Goal: Information Seeking & Learning: Learn about a topic

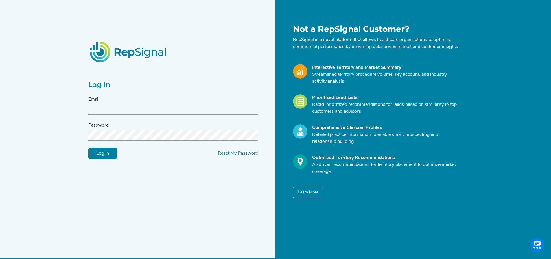
click at [140, 108] on input "text" at bounding box center [173, 109] width 170 height 11
type input "[PERSON_NAME][EMAIL_ADDRESS][PERSON_NAME][DOMAIN_NAME]"
click at [105, 159] on input "Log in" at bounding box center [102, 153] width 29 height 11
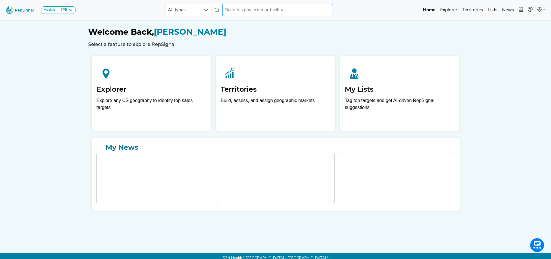
click at [241, 11] on input "text" at bounding box center [277, 10] width 110 height 12
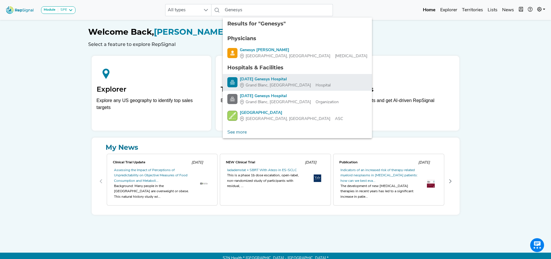
click at [260, 82] on div "[DATE] Genesys Hospital" at bounding box center [285, 79] width 91 height 6
type input "[DATE] Genesys Hospital"
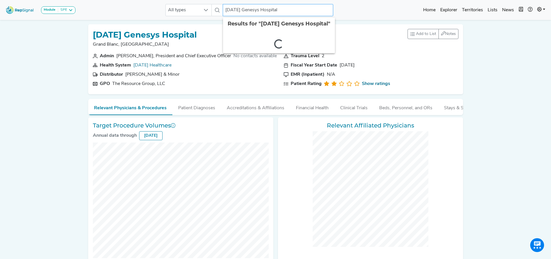
checkbox input "false"
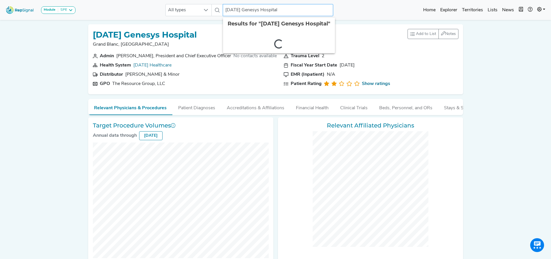
checkbox input "false"
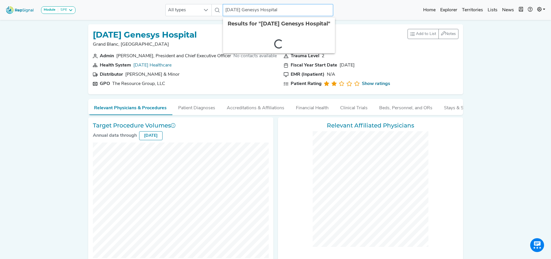
checkbox input "false"
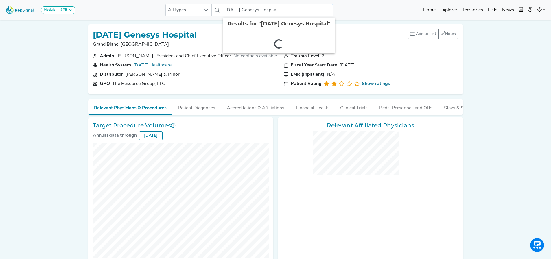
checkbox input "false"
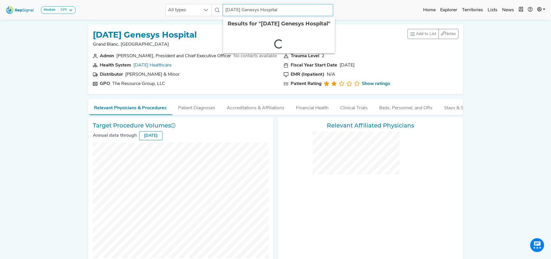
checkbox input "false"
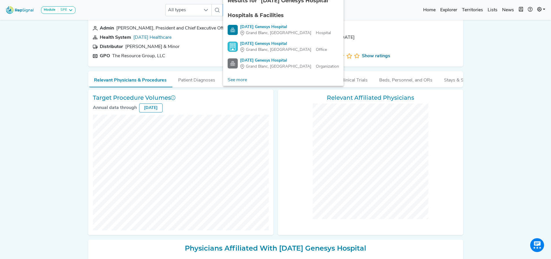
scroll to position [5, 0]
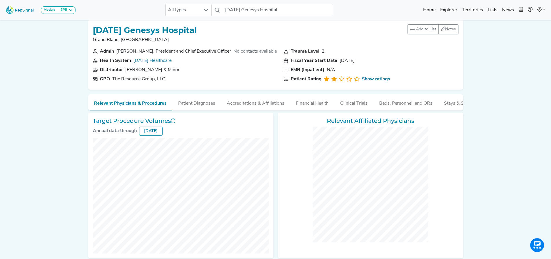
drag, startPoint x: 551, startPoint y: 121, endPoint x: 543, endPoint y: 142, distance: 21.8
click at [548, 178] on div "Module SPE [MEDICAL_DATA] Disposable Bronchoscope SBRT SPE TTNA [MEDICAL_DATA] …" at bounding box center [275, 243] width 551 height 497
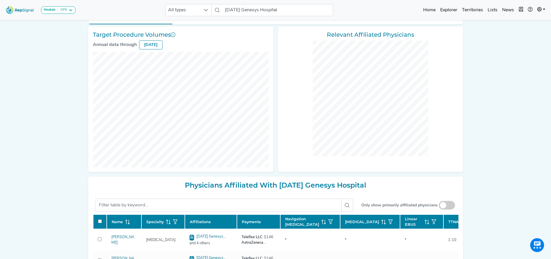
scroll to position [0, 0]
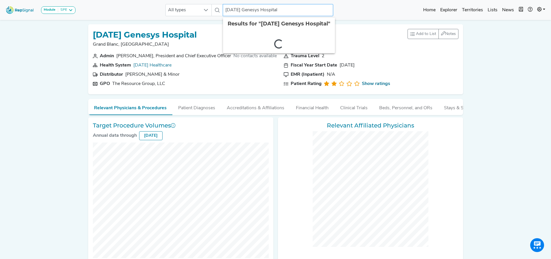
drag, startPoint x: 287, startPoint y: 9, endPoint x: 198, endPoint y: 16, distance: 89.1
click at [198, 16] on div "Module SPE [MEDICAL_DATA] Disposable Bronchoscope SBRT SPE TTNA [MEDICAL_DATA] …" at bounding box center [275, 9] width 551 height 15
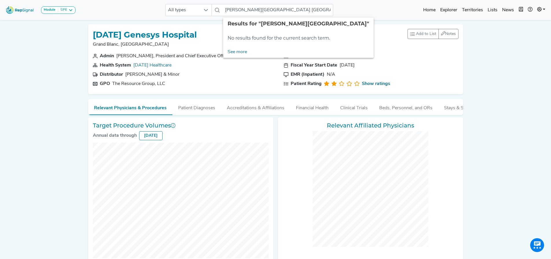
click at [505, 67] on div "Module SPE [MEDICAL_DATA] Disposable Bronchoscope SBRT SPE TTNA [MEDICAL_DATA] …" at bounding box center [275, 248] width 551 height 497
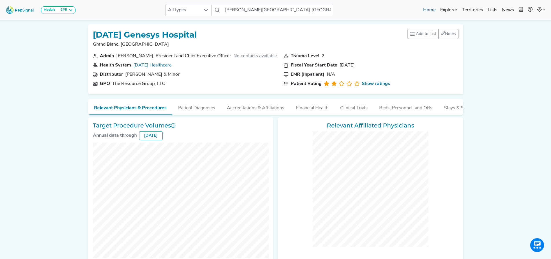
click at [430, 11] on link "Home" at bounding box center [429, 10] width 17 height 12
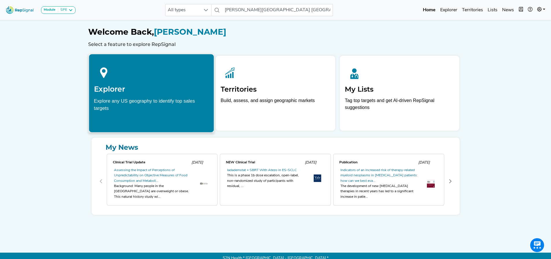
click at [147, 78] on div at bounding box center [151, 72] width 115 height 26
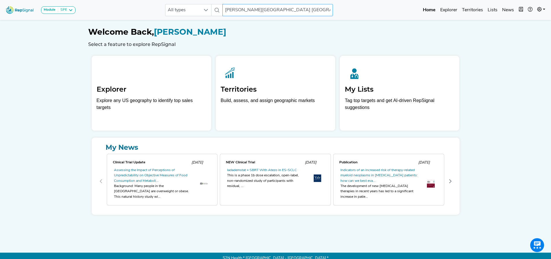
click at [271, 10] on input "[PERSON_NAME][GEOGRAPHIC_DATA] [GEOGRAPHIC_DATA]" at bounding box center [277, 10] width 110 height 12
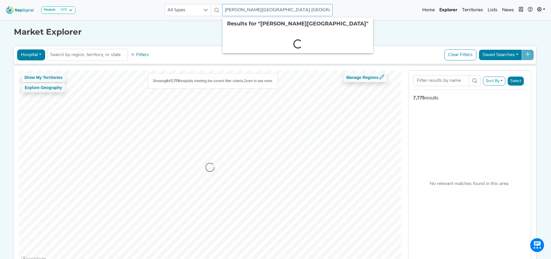
drag, startPoint x: 271, startPoint y: 11, endPoint x: 232, endPoint y: 4, distance: 39.6
click at [209, 8] on div "All types [PERSON_NAME][GEOGRAPHIC_DATA] MI 2 results are available" at bounding box center [249, 10] width 168 height 12
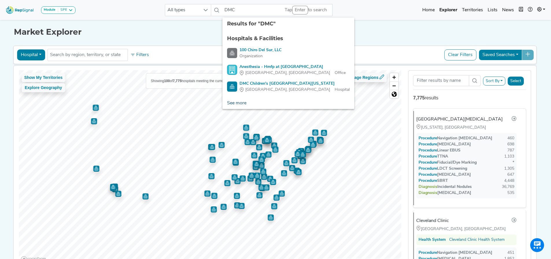
click at [232, 104] on link "See more" at bounding box center [236, 103] width 29 height 12
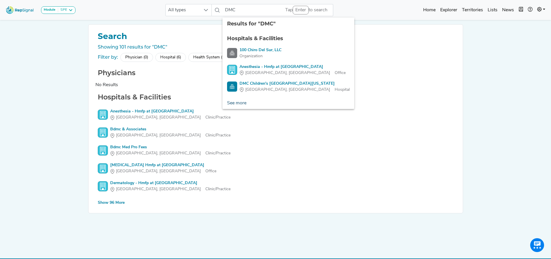
click at [240, 102] on link "See more" at bounding box center [236, 103] width 29 height 12
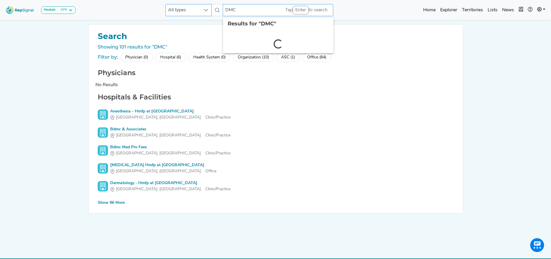
drag, startPoint x: 242, startPoint y: 11, endPoint x: 203, endPoint y: 11, distance: 38.5
click at [203, 11] on div "All types DMC 2 results are available" at bounding box center [249, 10] width 168 height 12
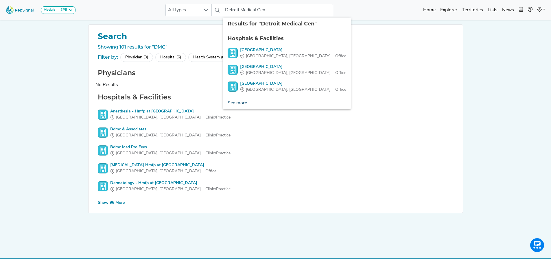
click at [239, 102] on link "See more" at bounding box center [237, 103] width 29 height 12
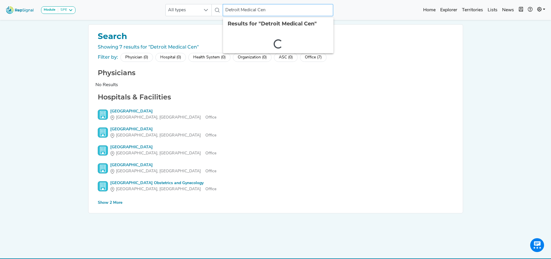
click at [270, 10] on input "Detroit Medical Cen" at bounding box center [278, 10] width 110 height 12
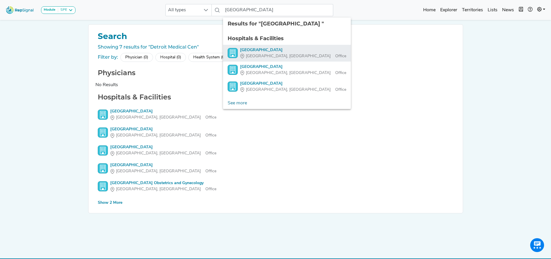
click at [267, 52] on div "[GEOGRAPHIC_DATA]" at bounding box center [293, 50] width 106 height 6
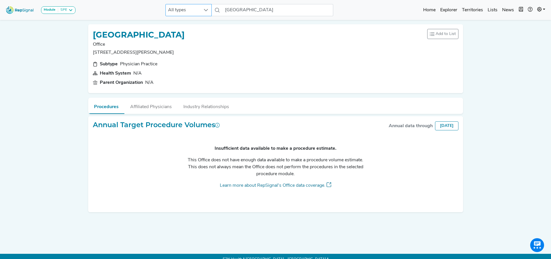
click at [209, 11] on div at bounding box center [205, 10] width 11 height 12
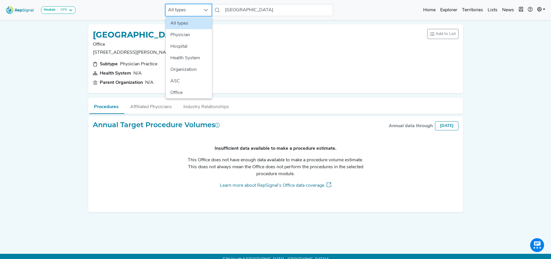
scroll to position [0, 4]
drag, startPoint x: 196, startPoint y: 43, endPoint x: 202, endPoint y: 38, distance: 7.2
click at [195, 42] on li "Hospital" at bounding box center [189, 47] width 46 height 12
click at [219, 11] on icon at bounding box center [217, 10] width 5 height 5
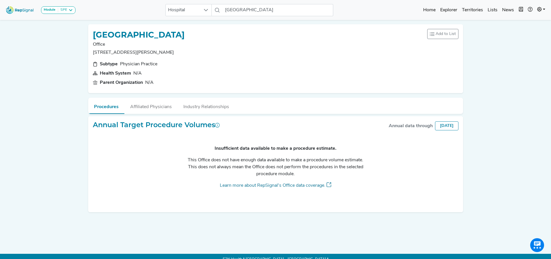
click at [219, 11] on icon at bounding box center [217, 10] width 5 height 5
click at [296, 12] on input "[GEOGRAPHIC_DATA]" at bounding box center [278, 10] width 110 height 12
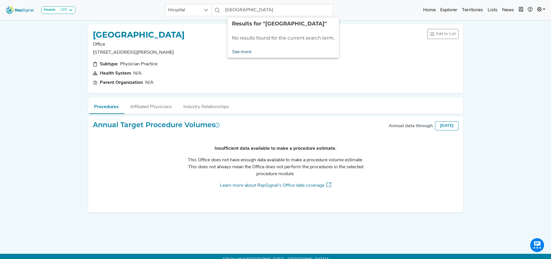
click at [243, 52] on link "See more" at bounding box center [241, 52] width 29 height 12
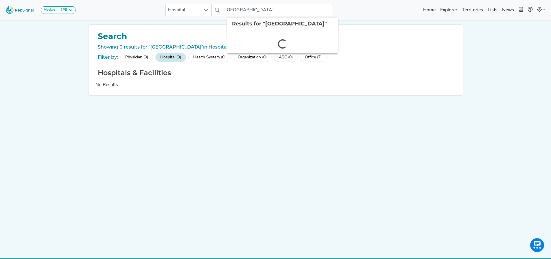
drag, startPoint x: 274, startPoint y: 9, endPoint x: 204, endPoint y: 3, distance: 69.9
click at [204, 3] on div "Module SPE [MEDICAL_DATA] Disposable Bronchoscope SBRT SPE TTNA [MEDICAL_DATA] …" at bounding box center [275, 9] width 551 height 15
type input "DMC"
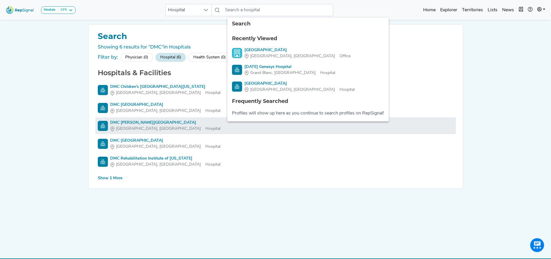
click at [141, 126] on div "[GEOGRAPHIC_DATA], [GEOGRAPHIC_DATA]" at bounding box center [165, 129] width 110 height 6
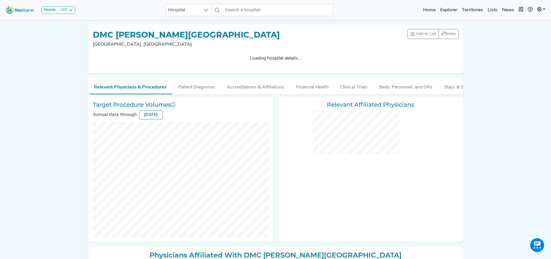
checkbox input "false"
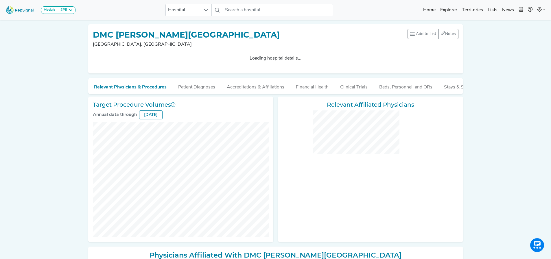
checkbox input "false"
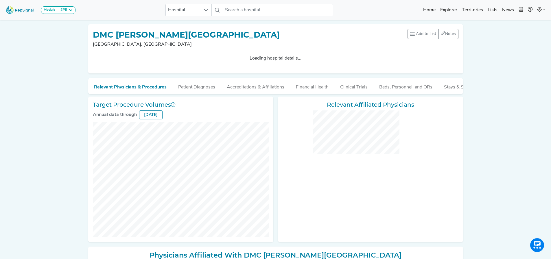
checkbox input "false"
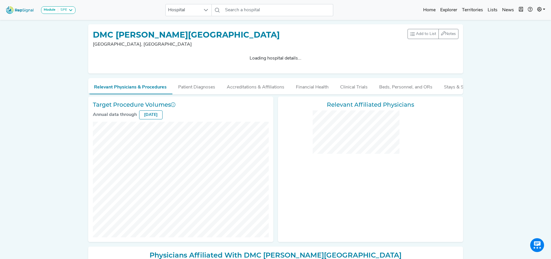
checkbox input "false"
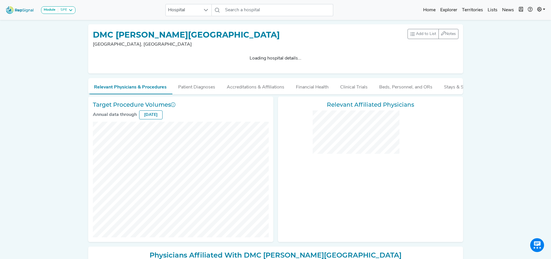
checkbox input "false"
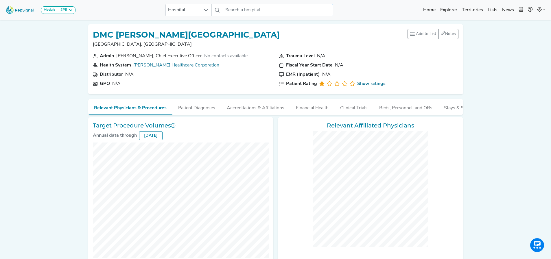
drag, startPoint x: 281, startPoint y: 10, endPoint x: 170, endPoint y: -1, distance: 111.6
click at [170, 0] on html "Module SPE [MEDICAL_DATA] Disposable Bronchoscope SBRT SPE TTNA [MEDICAL_DATA] …" at bounding box center [275, 248] width 551 height 497
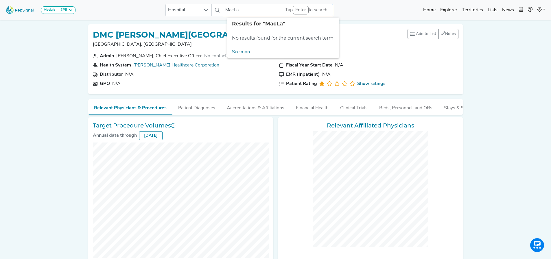
click at [231, 8] on input "MacLa" at bounding box center [278, 10] width 110 height 12
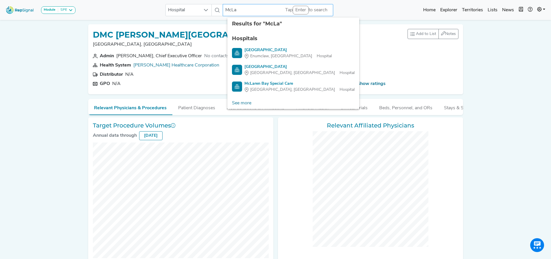
click at [237, 6] on input "McLa" at bounding box center [278, 10] width 110 height 12
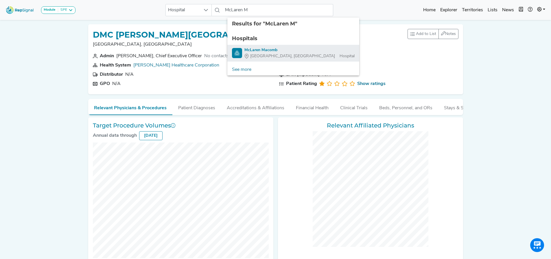
click at [260, 55] on span "[GEOGRAPHIC_DATA], [GEOGRAPHIC_DATA]" at bounding box center [292, 56] width 85 height 6
type input "McLaren Macomb"
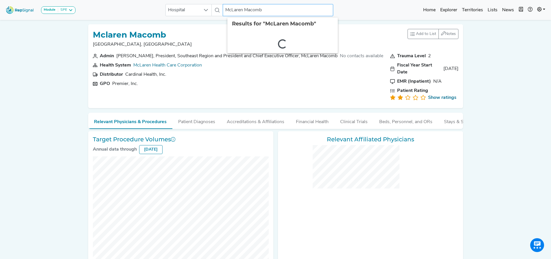
checkbox input "false"
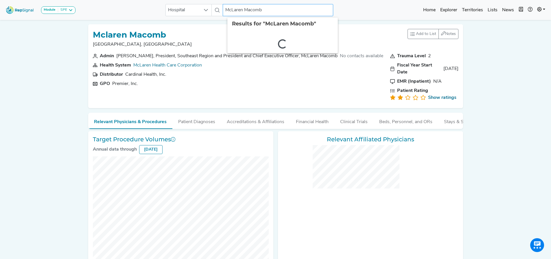
checkbox input "false"
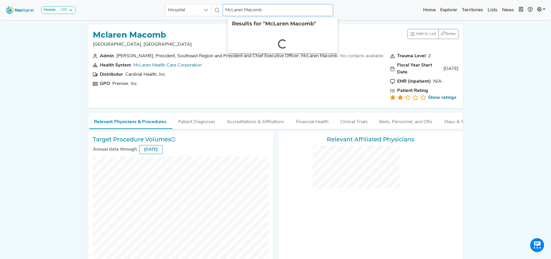
checkbox input "false"
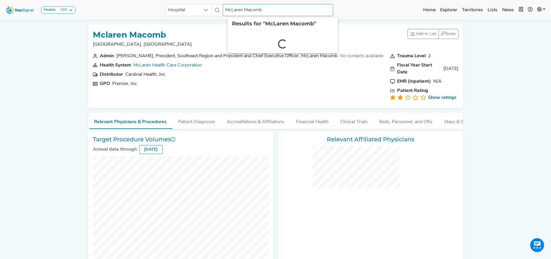
checkbox input "false"
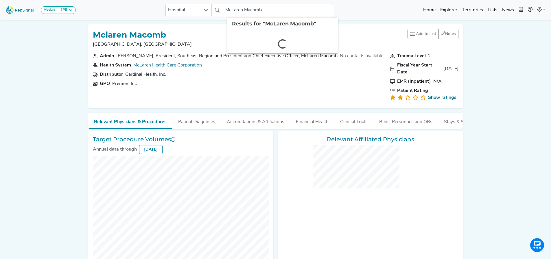
checkbox input "false"
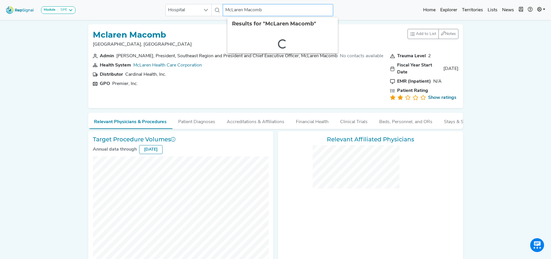
checkbox input "false"
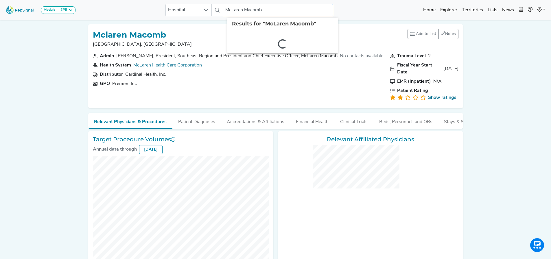
checkbox input "false"
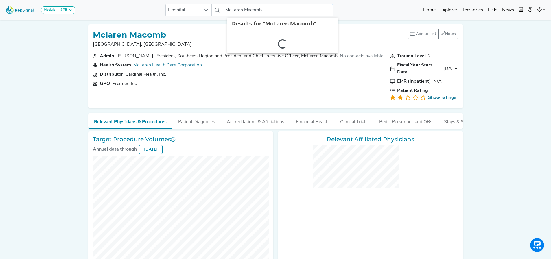
checkbox input "false"
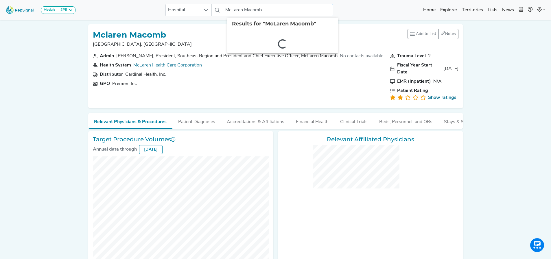
checkbox input "false"
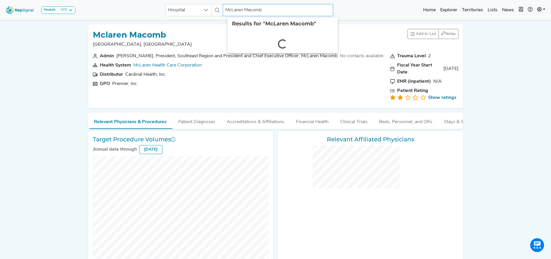
checkbox input "false"
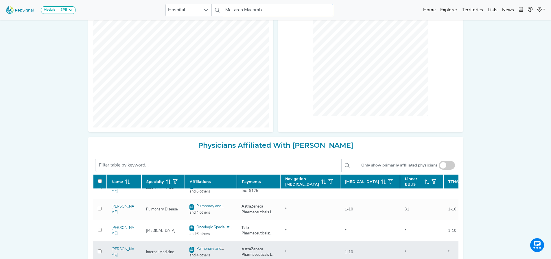
scroll to position [58, 0]
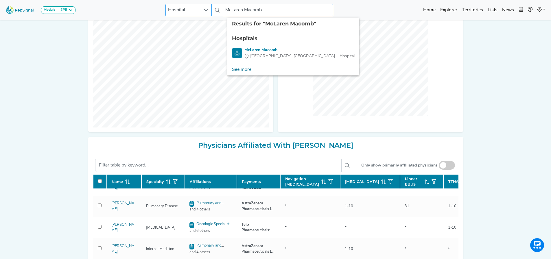
drag, startPoint x: 276, startPoint y: 9, endPoint x: 185, endPoint y: 10, distance: 91.1
click at [185, 10] on div "Hospital McLaren Macomb 2 results are available" at bounding box center [249, 10] width 168 height 12
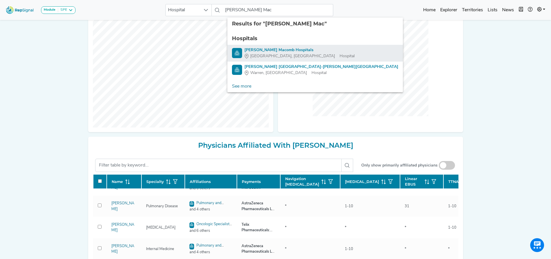
click at [308, 52] on link "[PERSON_NAME] [GEOGRAPHIC_DATA] [GEOGRAPHIC_DATA], [GEOGRAPHIC_DATA]" at bounding box center [315, 53] width 166 height 12
type input "[PERSON_NAME] Macomb Hospitals"
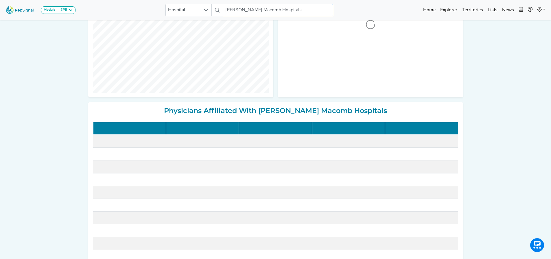
scroll to position [0, 4]
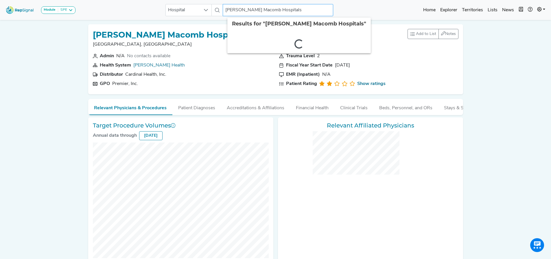
checkbox input "false"
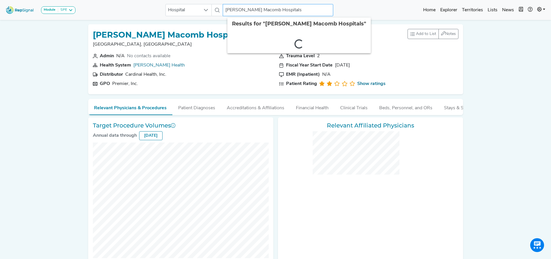
checkbox input "false"
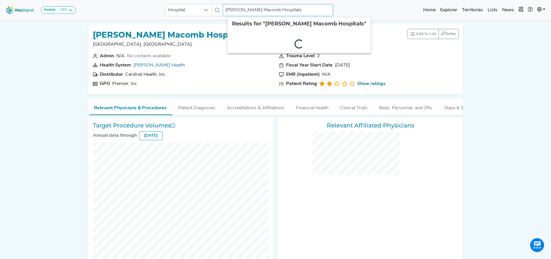
checkbox input "false"
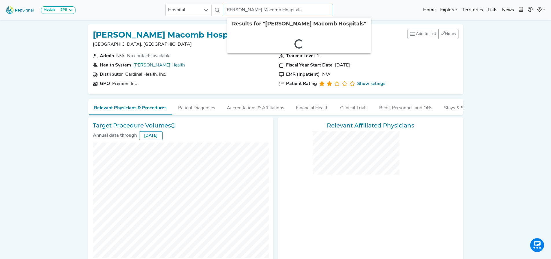
checkbox input "false"
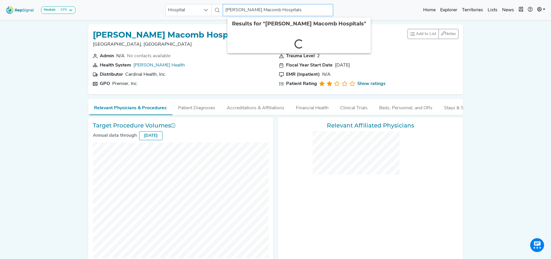
checkbox input "false"
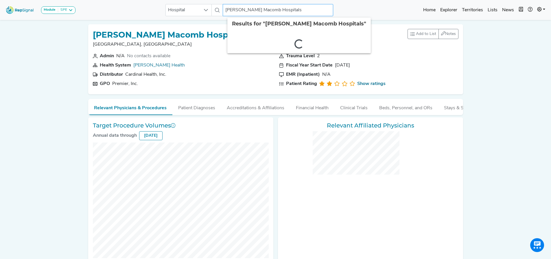
checkbox input "false"
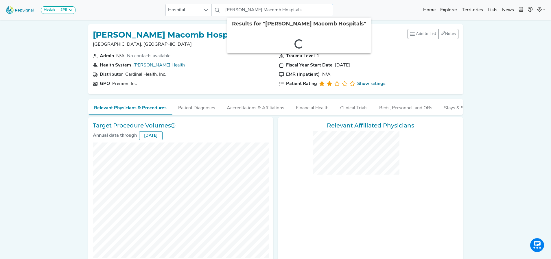
checkbox input "false"
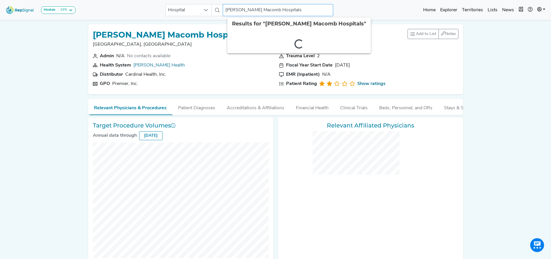
checkbox input "false"
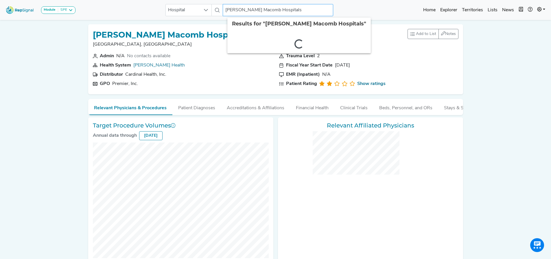
checkbox input "false"
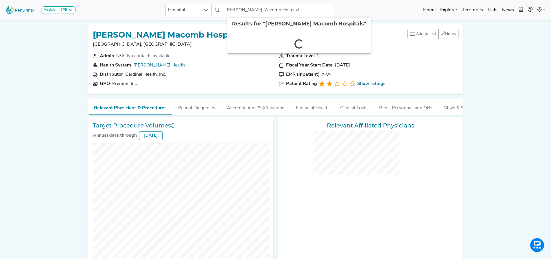
checkbox input "false"
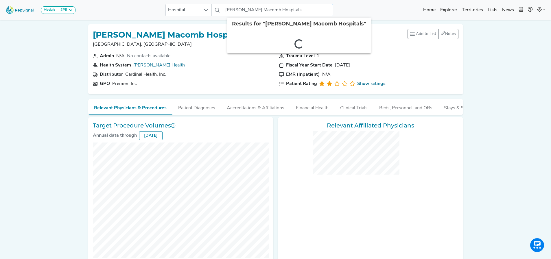
checkbox input "false"
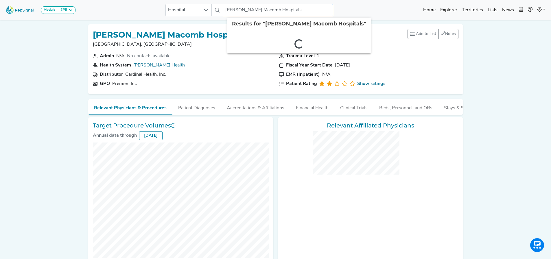
checkbox input "false"
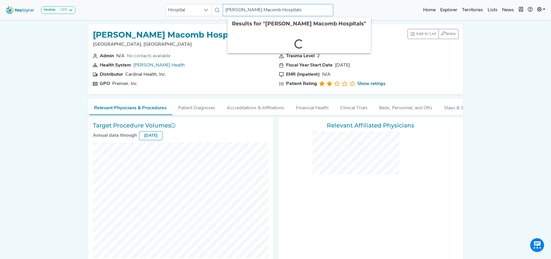
checkbox input "false"
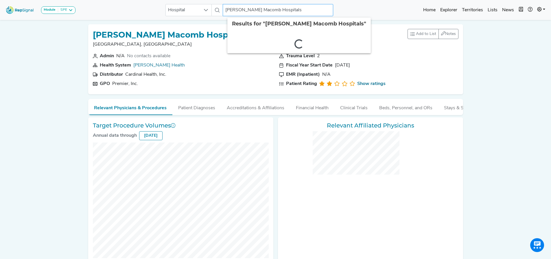
checkbox input "false"
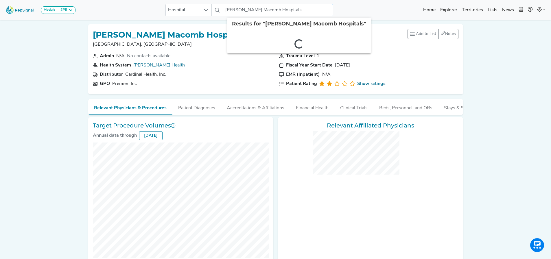
checkbox input "false"
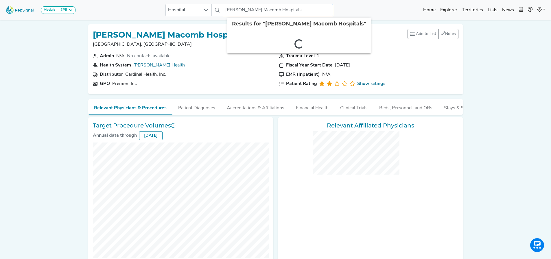
checkbox input "false"
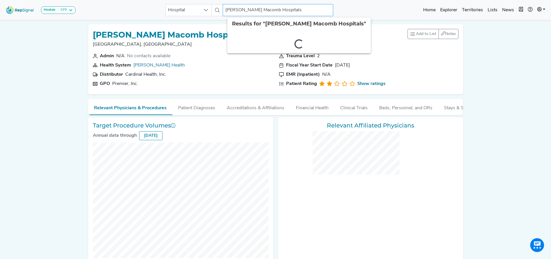
checkbox input "false"
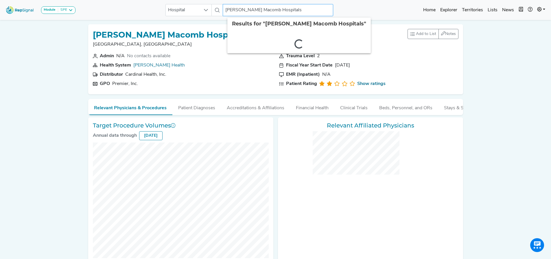
checkbox input "false"
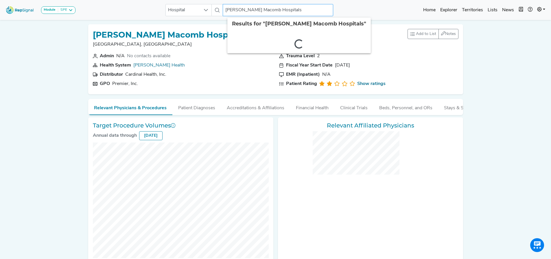
checkbox input "false"
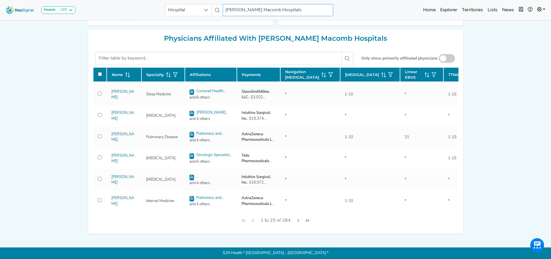
scroll to position [0, 0]
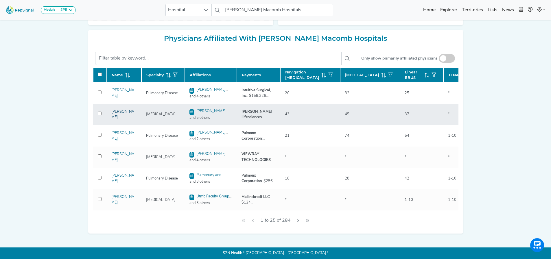
click at [118, 115] on link "[PERSON_NAME]" at bounding box center [122, 114] width 23 height 9
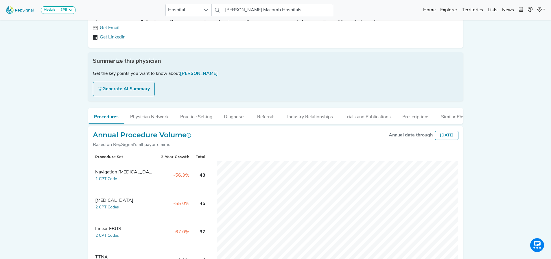
scroll to position [0, 4]
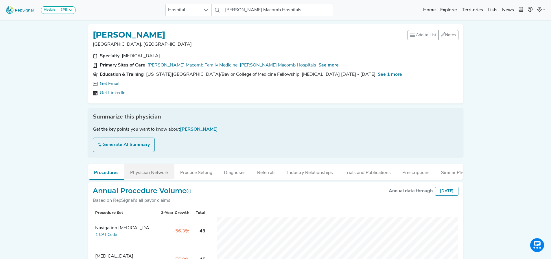
click at [154, 173] on button "Physician Network" at bounding box center [149, 172] width 50 height 16
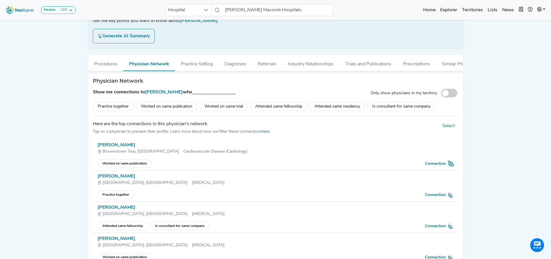
scroll to position [145, 4]
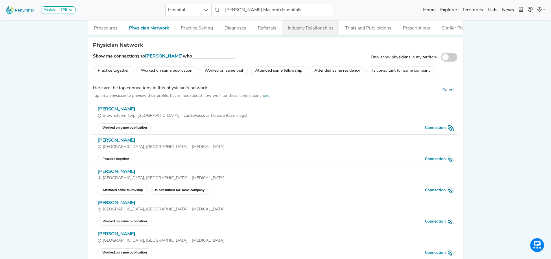
click at [309, 30] on button "Industry Relationships" at bounding box center [310, 27] width 57 height 16
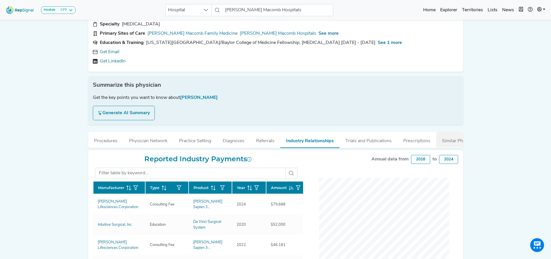
scroll to position [29, 4]
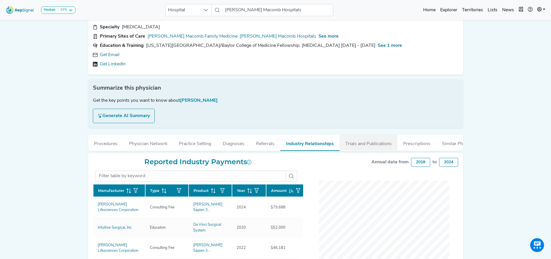
click at [357, 142] on button "Trials and Publications" at bounding box center [369, 143] width 58 height 16
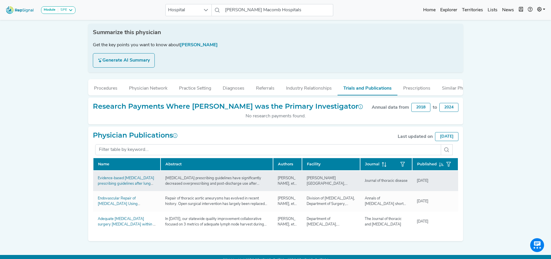
scroll to position [87, 4]
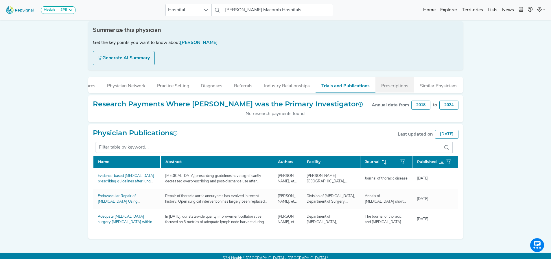
click at [394, 88] on button "Prescriptions" at bounding box center [394, 85] width 39 height 16
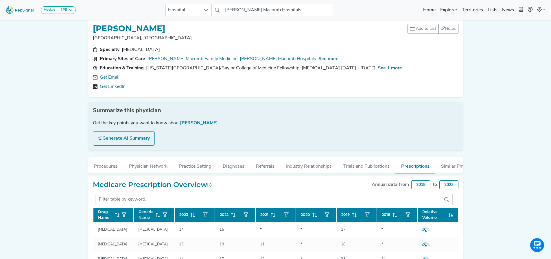
scroll to position [0, 4]
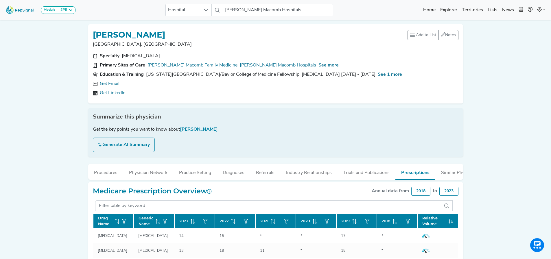
click at [130, 142] on button "Generate AI Summary" at bounding box center [124, 145] width 62 height 14
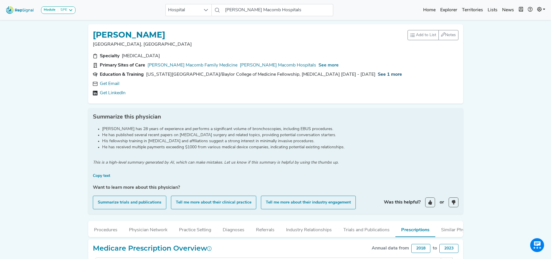
click at [378, 73] on span "See 1 more" at bounding box center [390, 74] width 24 height 5
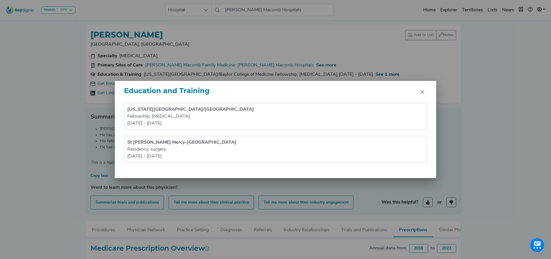
scroll to position [0, 0]
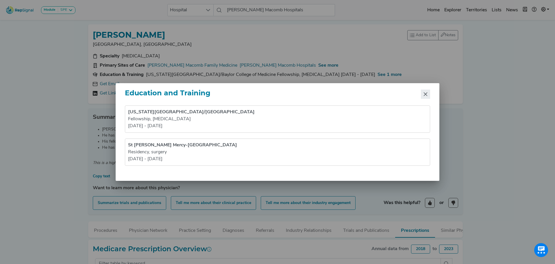
click at [427, 93] on icon "Close" at bounding box center [425, 94] width 5 height 5
